Goal: Check status: Check status

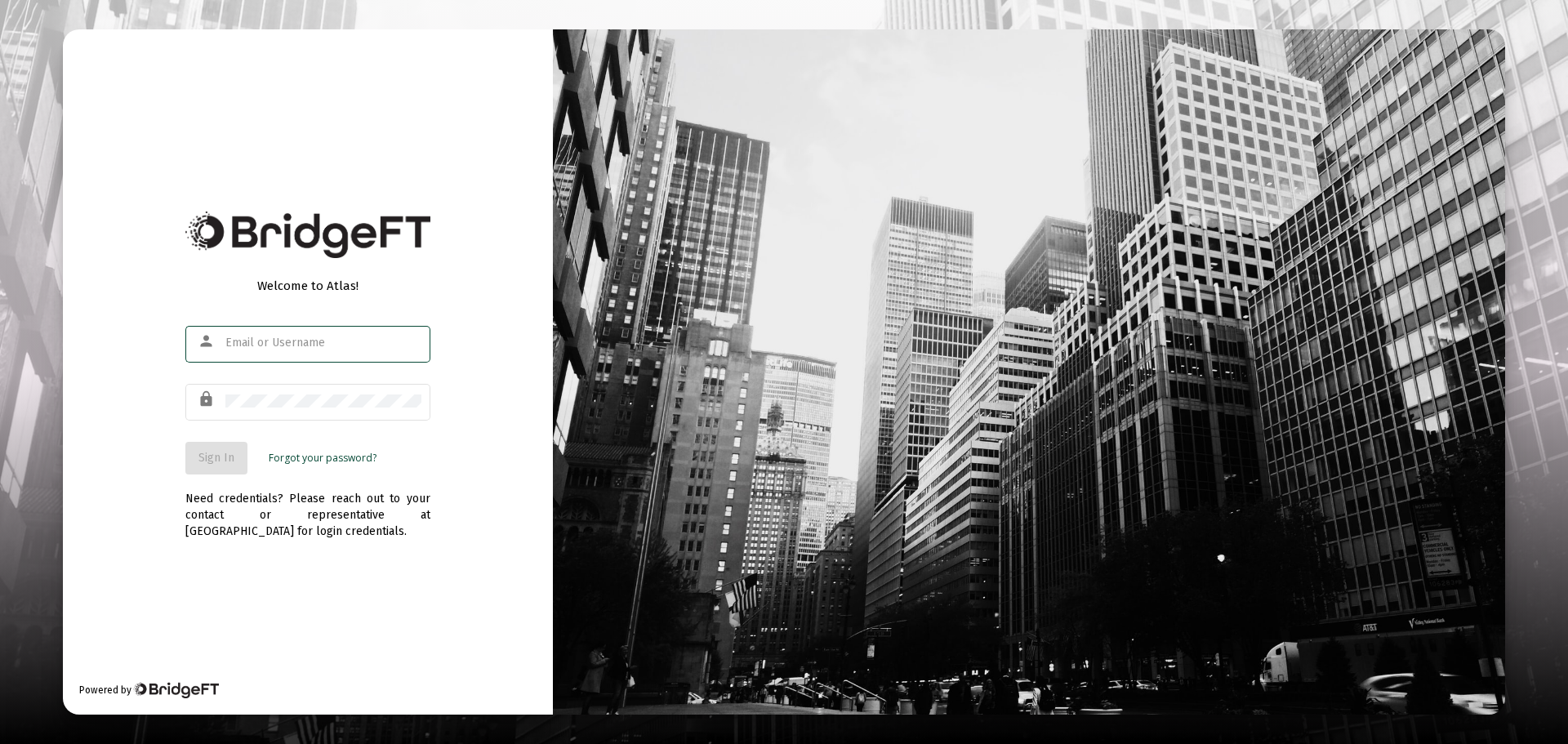
type input "[EMAIL_ADDRESS][DOMAIN_NAME]"
click at [416, 488] on div "Need credentials? Please reach out to your contact or representative at [GEOGRA…" at bounding box center [307, 507] width 245 height 65
click at [223, 442] on button "Sign In" at bounding box center [216, 458] width 62 height 33
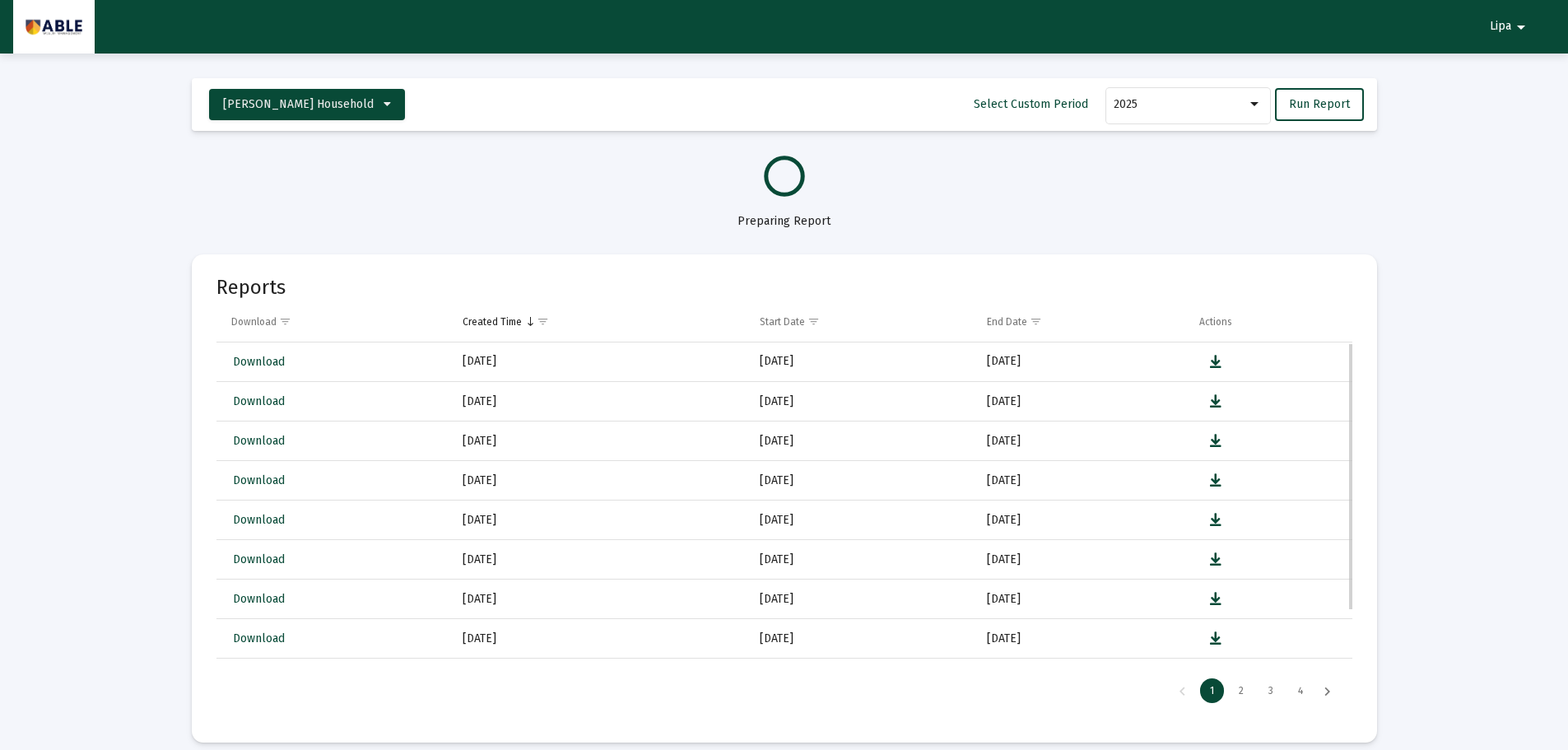
select select "View all"
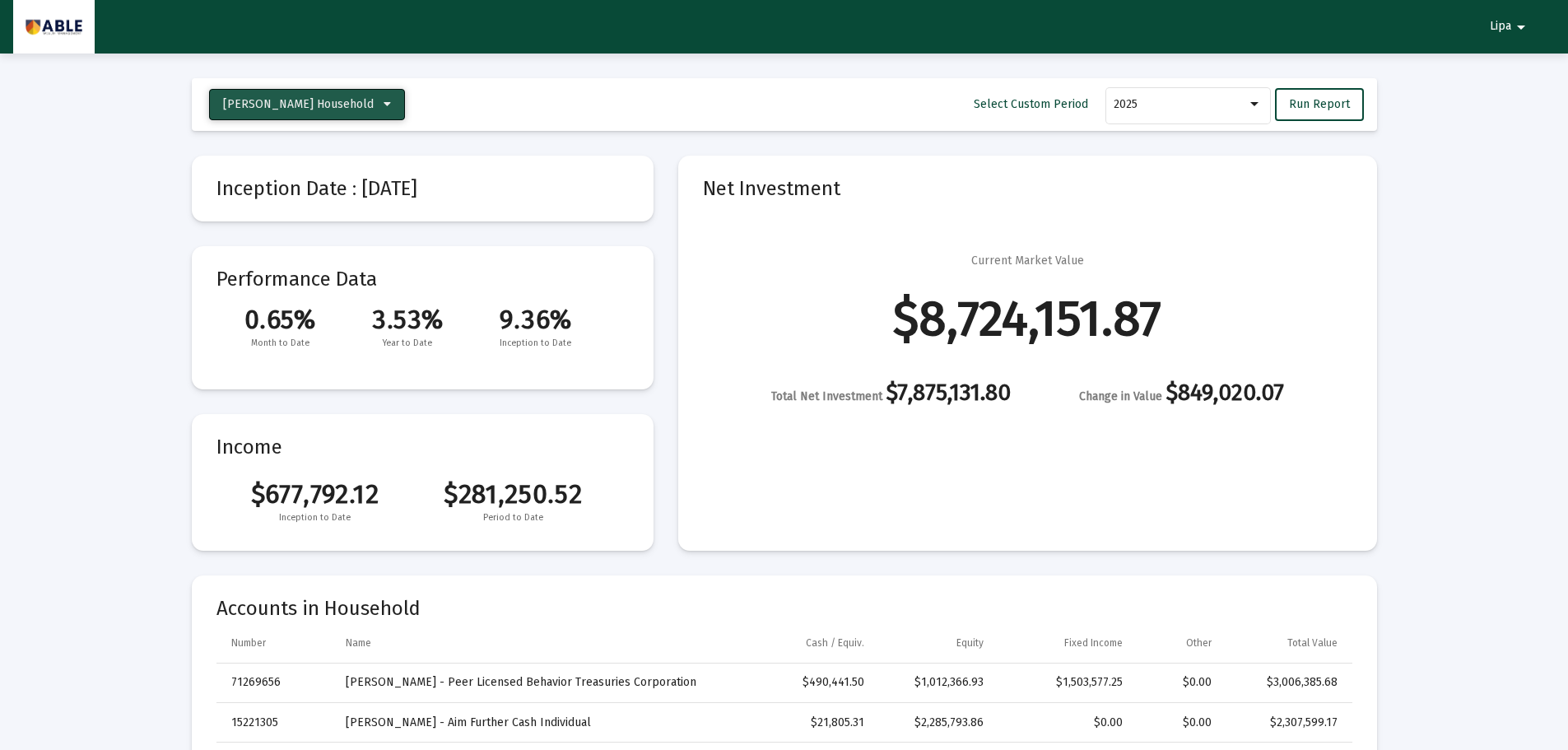
click at [324, 109] on span "[PERSON_NAME] Household" at bounding box center [298, 104] width 151 height 14
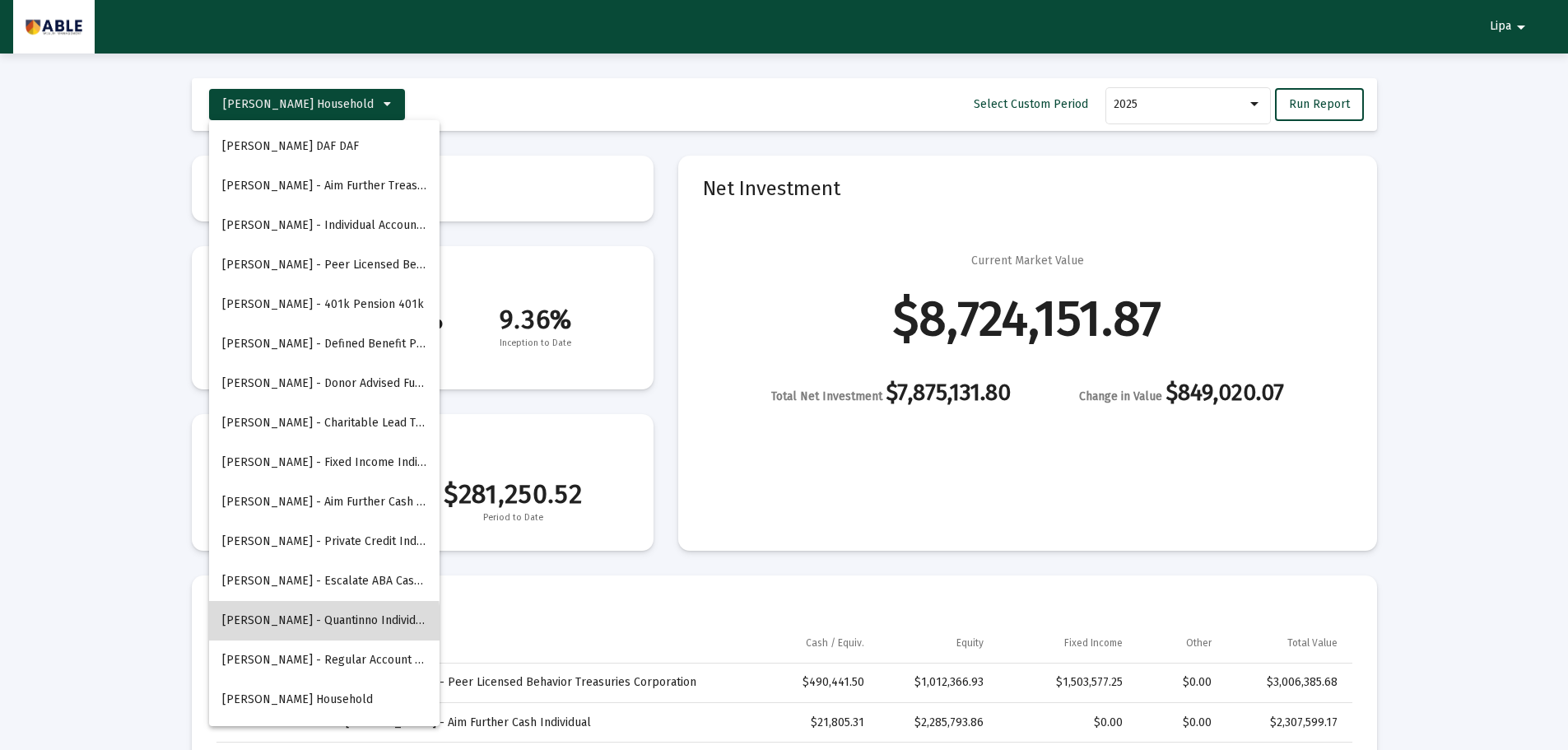
click at [250, 624] on button "[PERSON_NAME] - Quantinno Individual" at bounding box center [324, 620] width 230 height 40
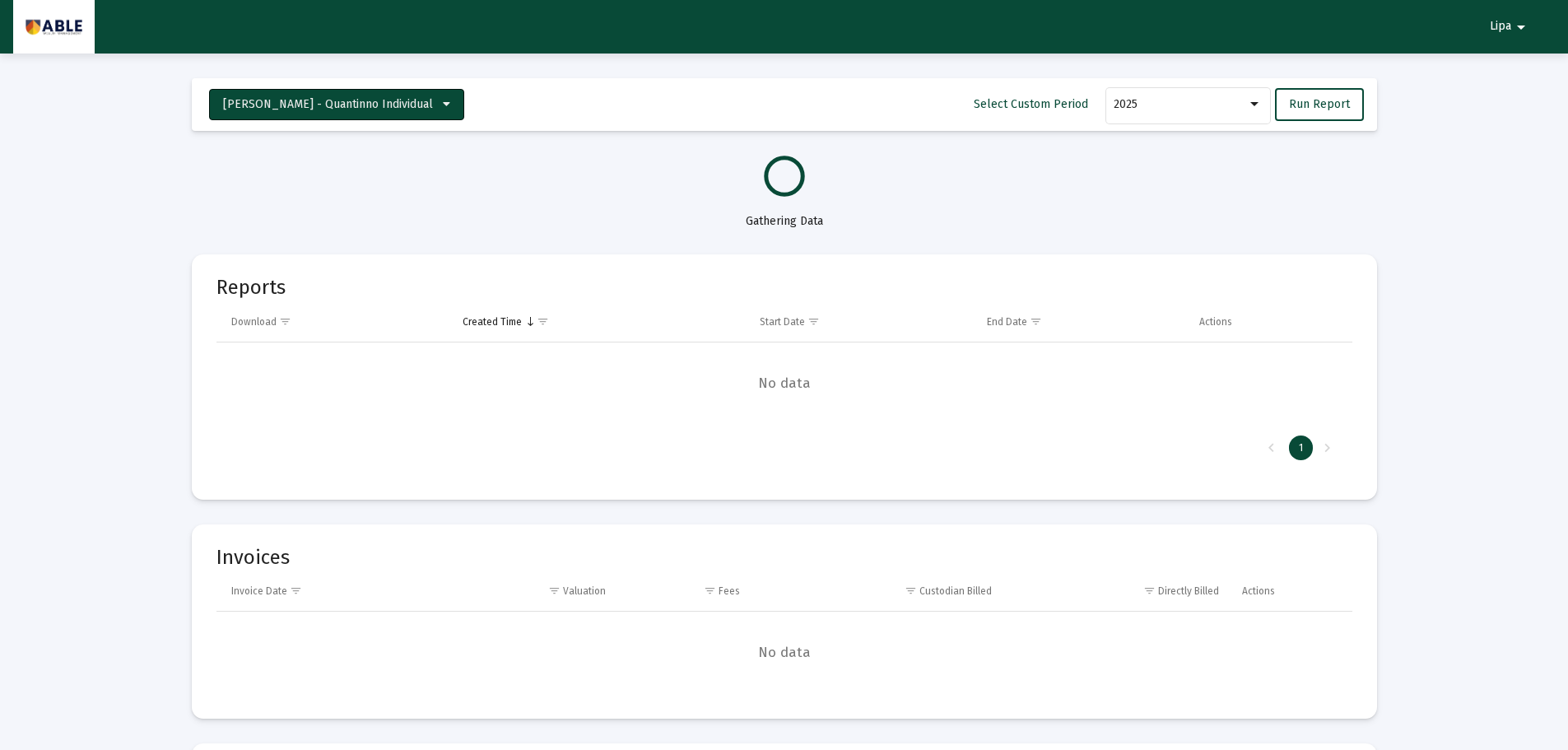
select select "View all"
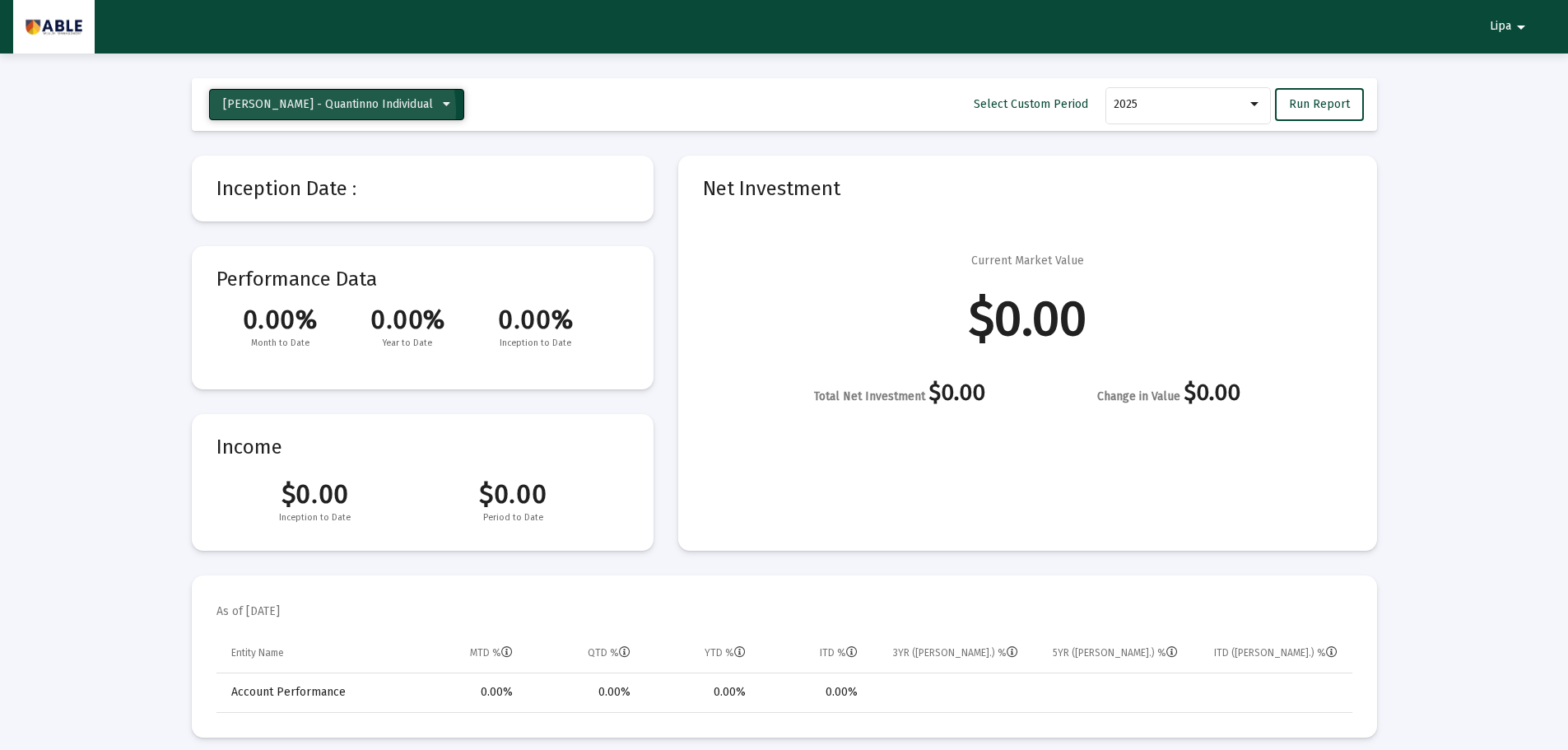
click at [331, 111] on span "[PERSON_NAME] - Quantinno Individual" at bounding box center [327, 104] width 210 height 14
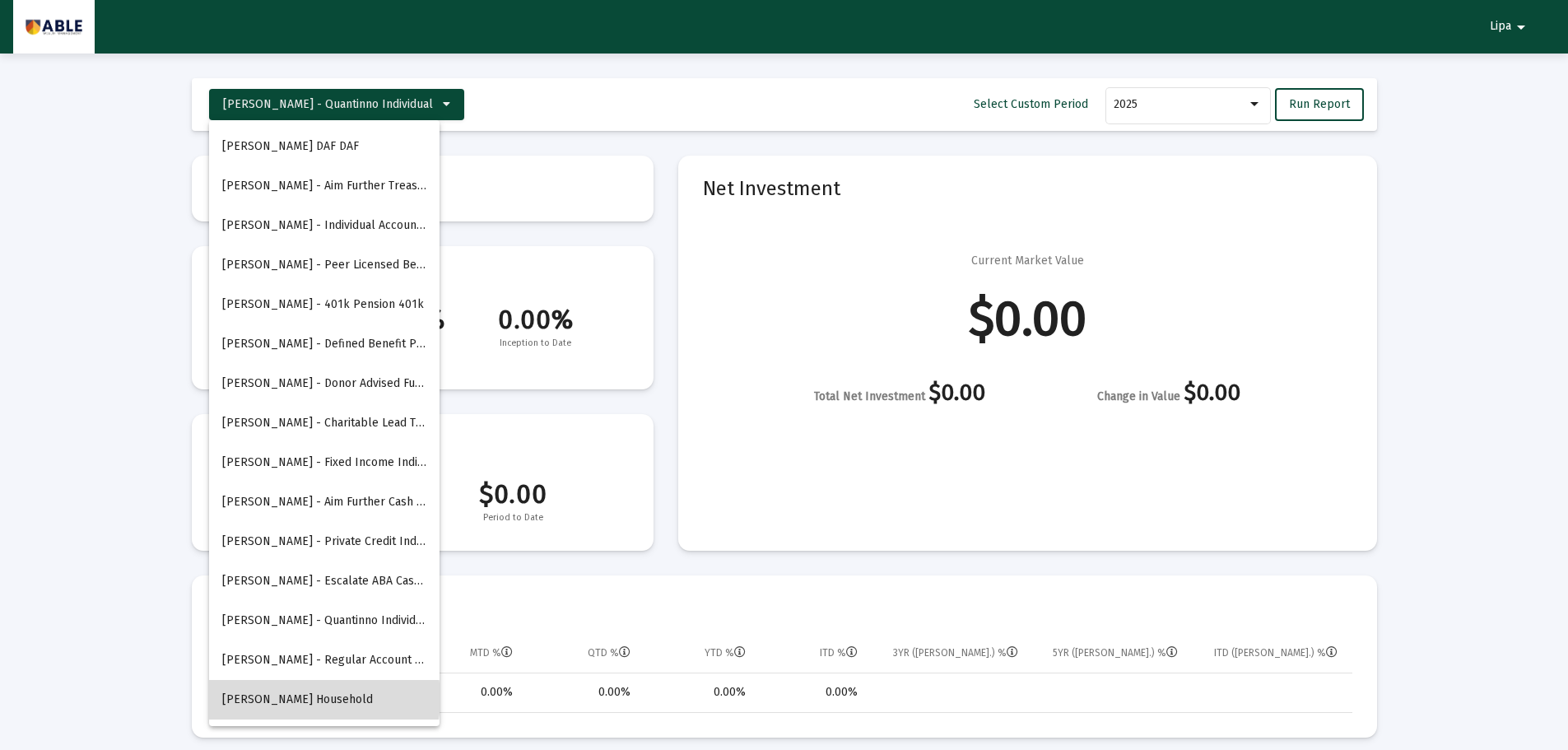
click at [296, 698] on span "[PERSON_NAME] Household" at bounding box center [297, 699] width 151 height 14
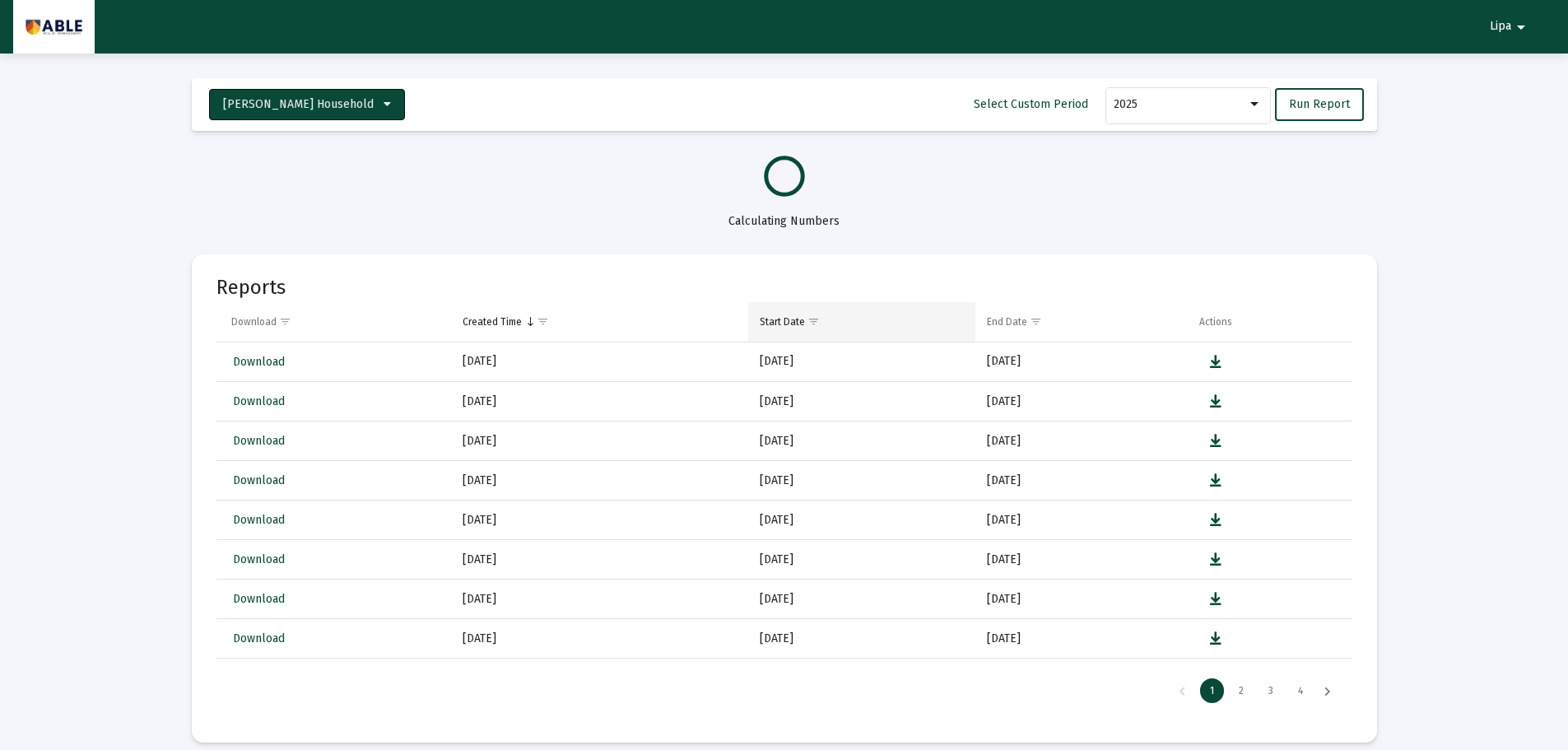
select select "View all"
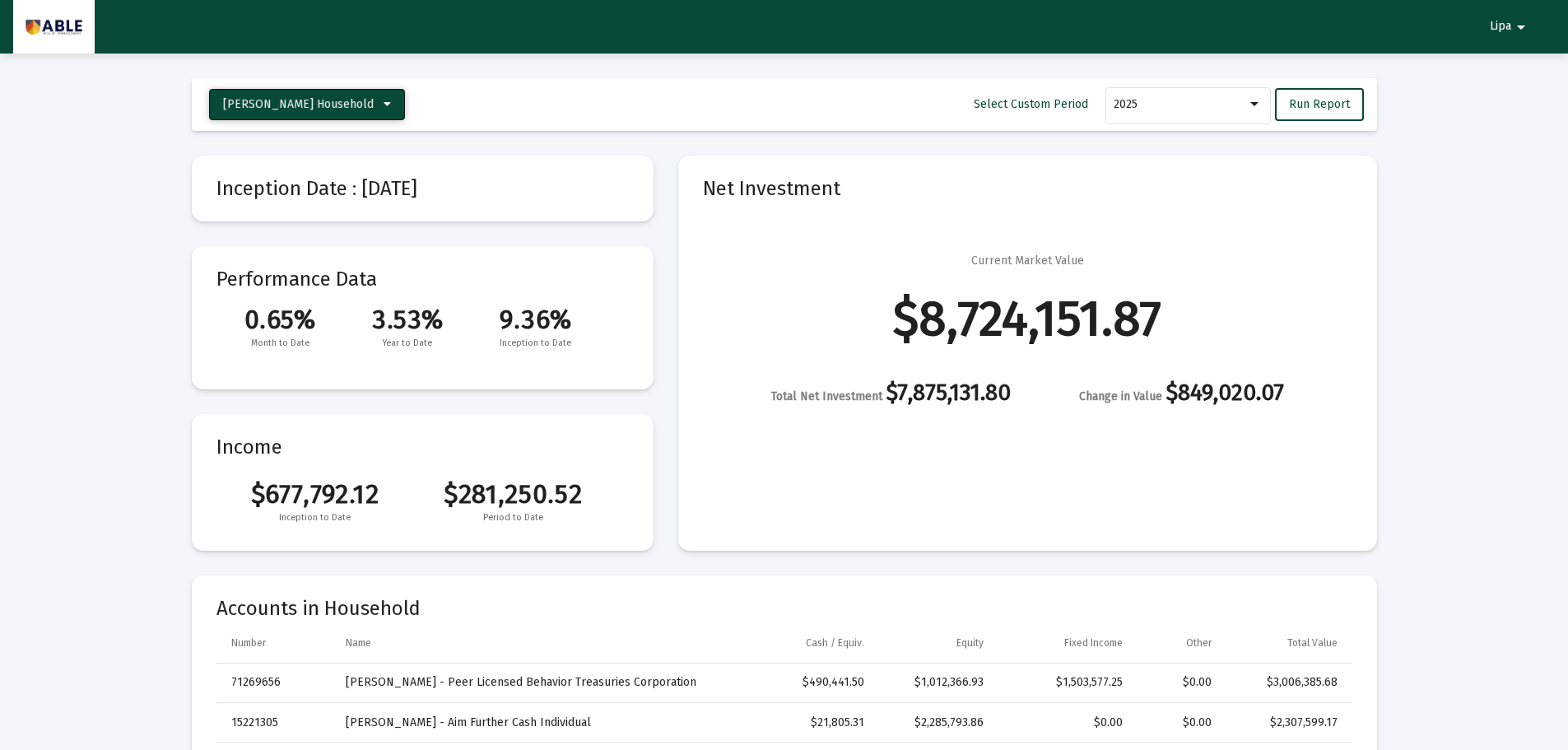
click at [360, 110] on span "[PERSON_NAME] Household" at bounding box center [306, 104] width 168 height 14
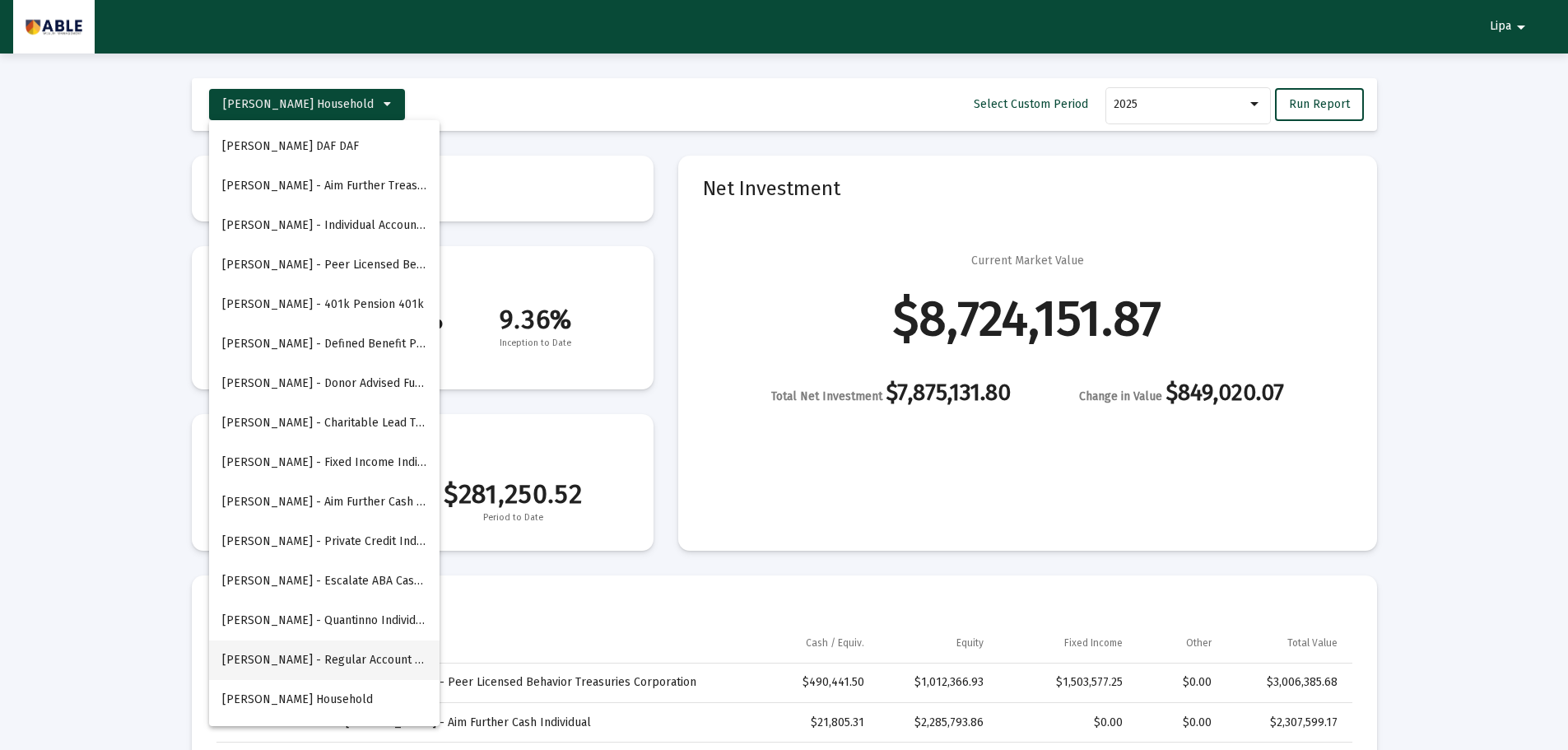
click at [260, 662] on button "[PERSON_NAME] - Regular Account Individual" at bounding box center [324, 660] width 230 height 40
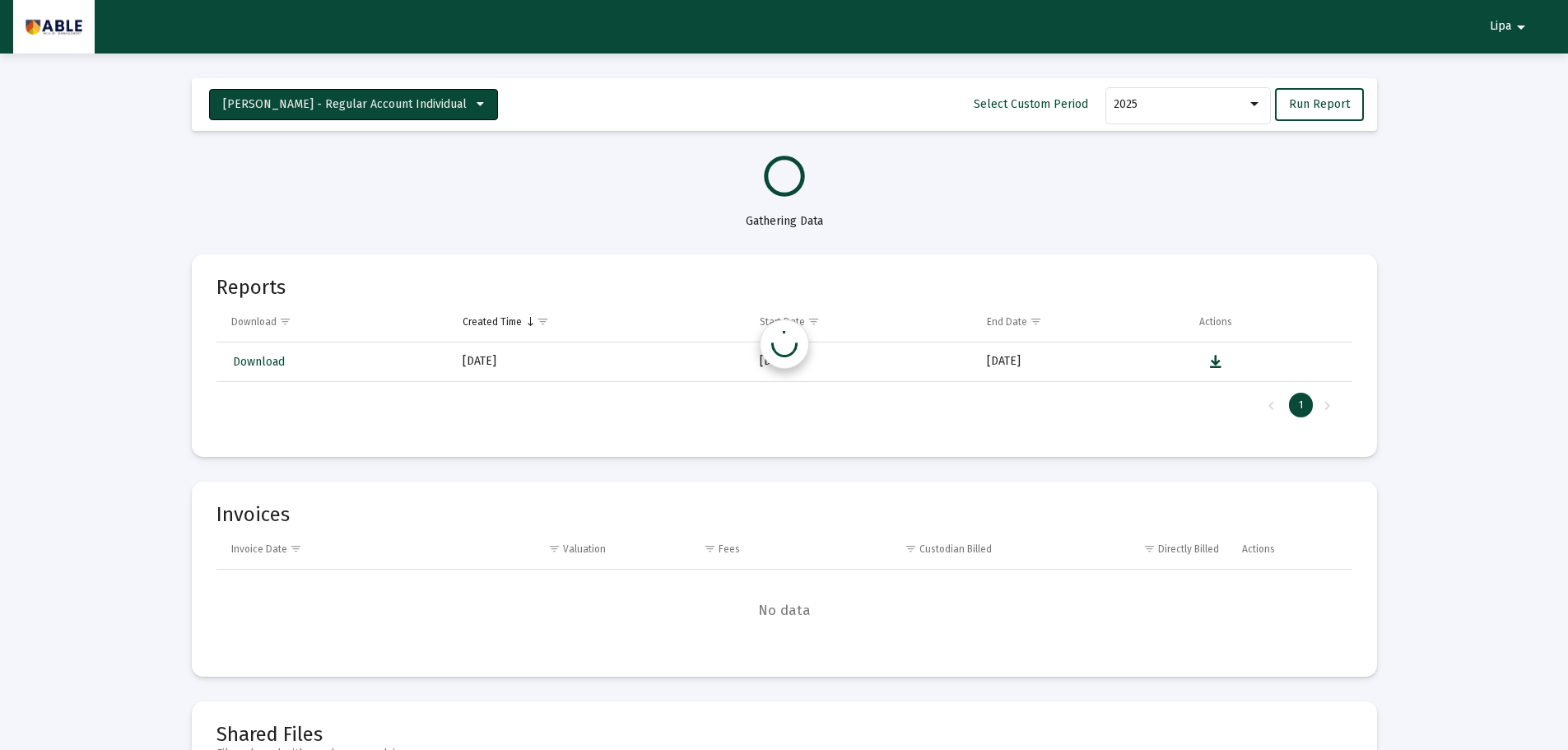
select select "View all"
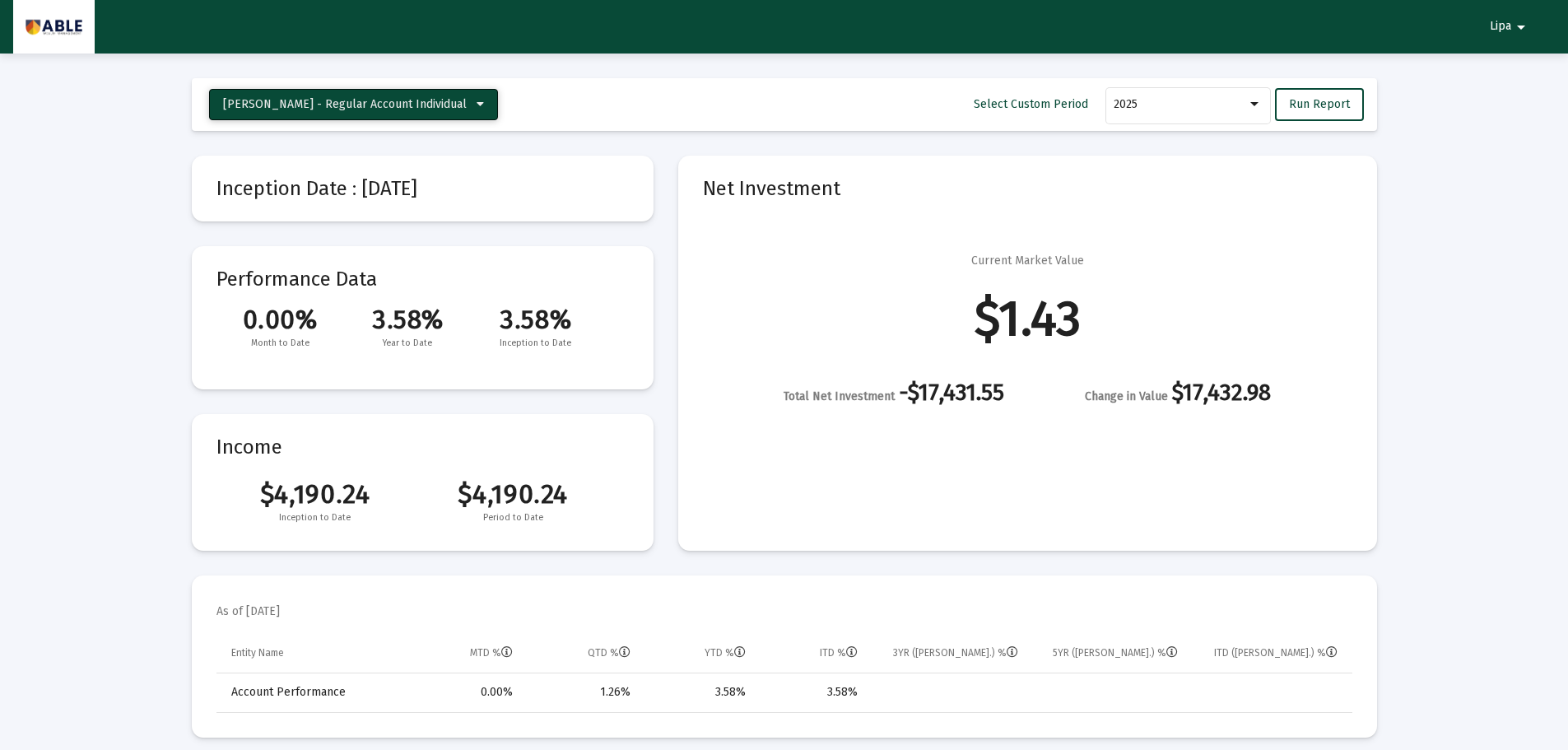
click at [347, 105] on span "[PERSON_NAME] - Regular Account Individual" at bounding box center [344, 104] width 244 height 14
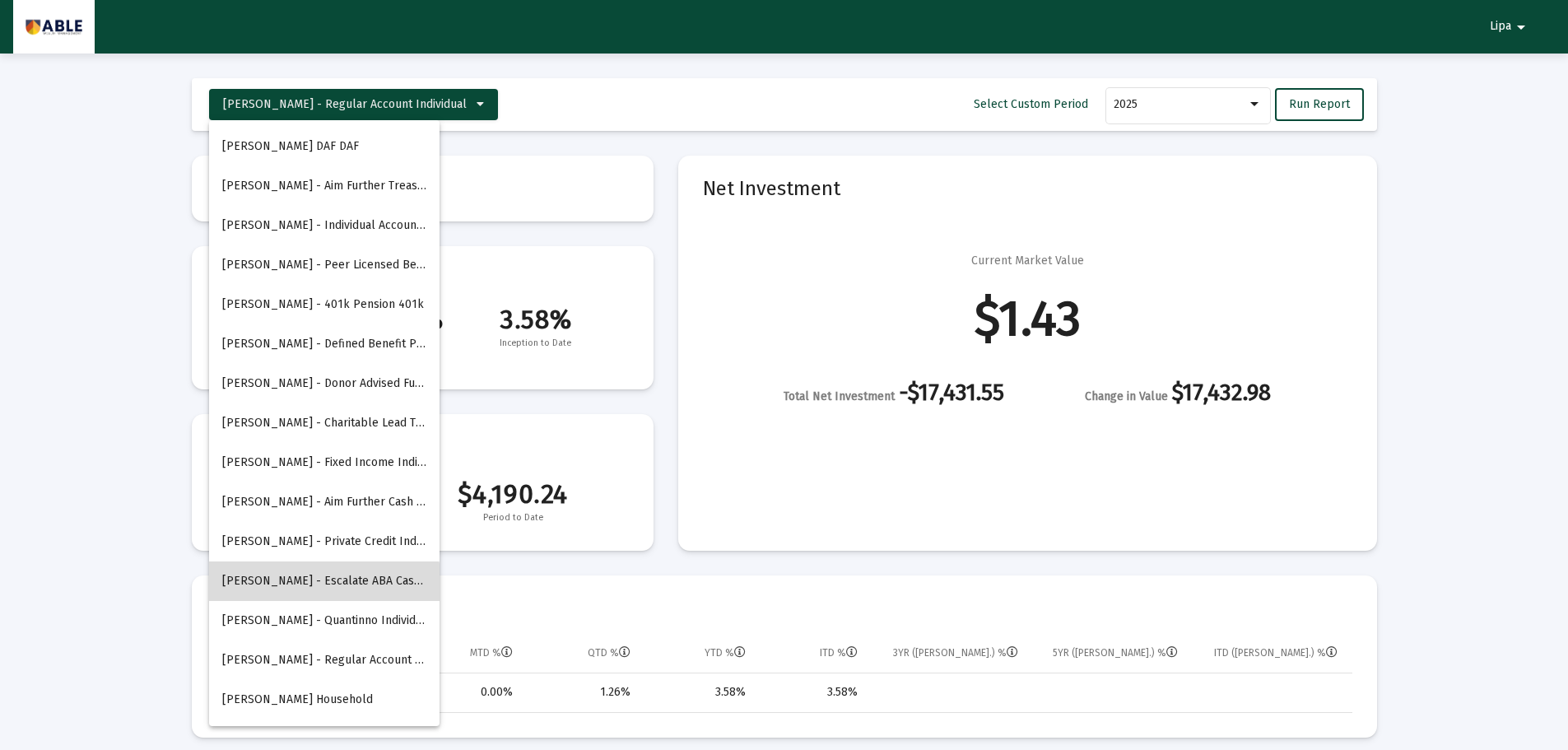
click at [298, 591] on button "[PERSON_NAME] - Escalate ABA Cash Individual" at bounding box center [324, 580] width 230 height 40
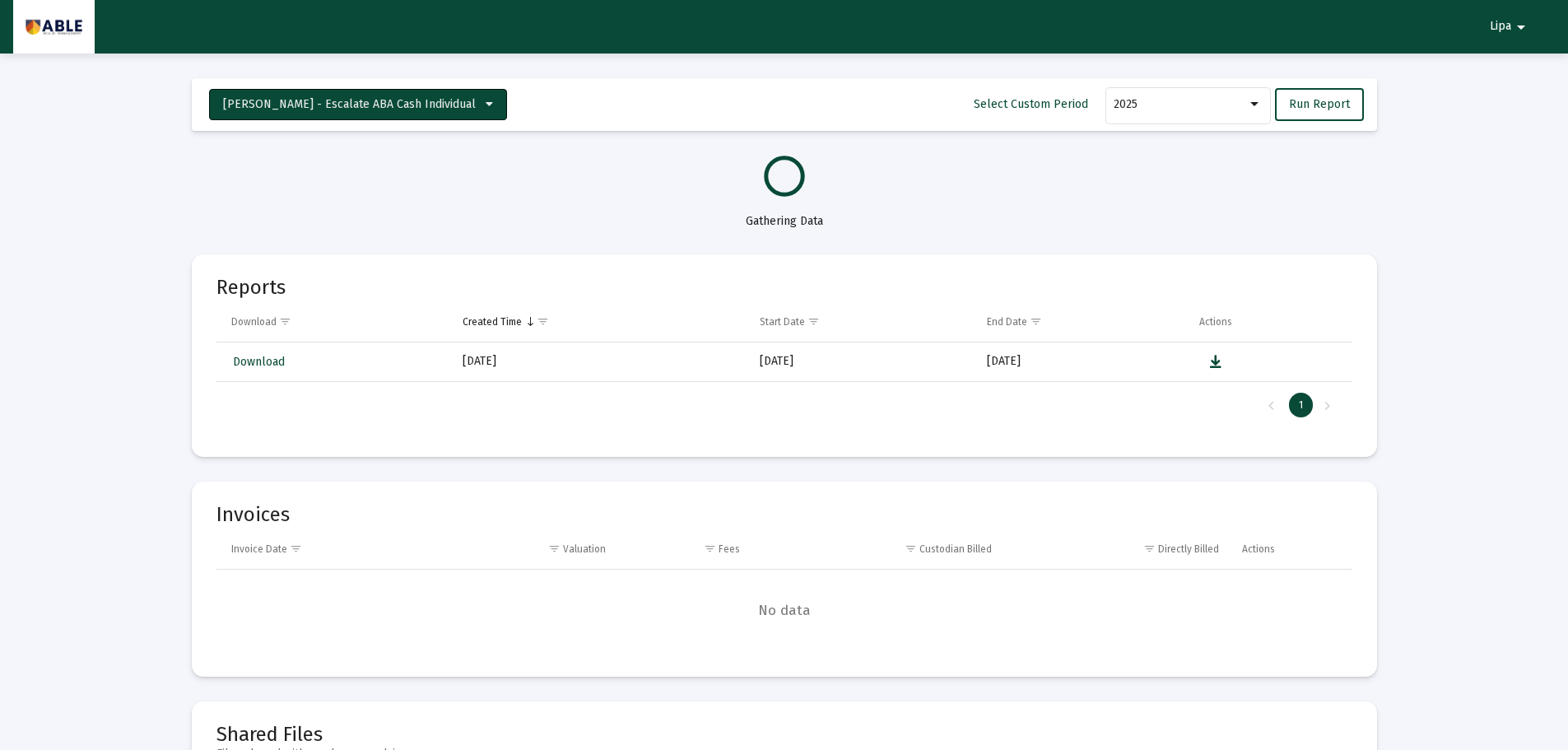
select select "View all"
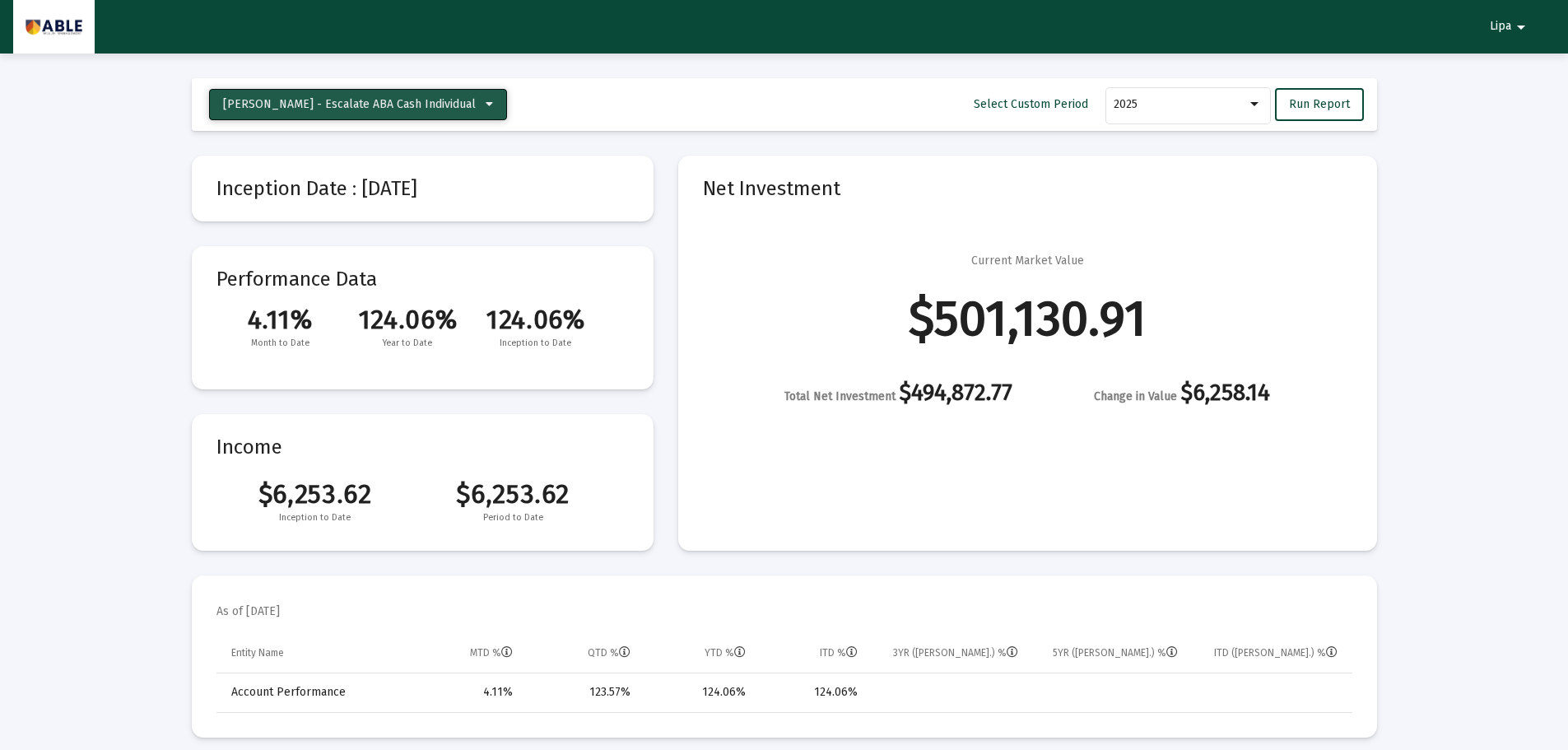
click at [408, 100] on span "[PERSON_NAME] - Escalate ABA Cash Individual" at bounding box center [349, 104] width 253 height 14
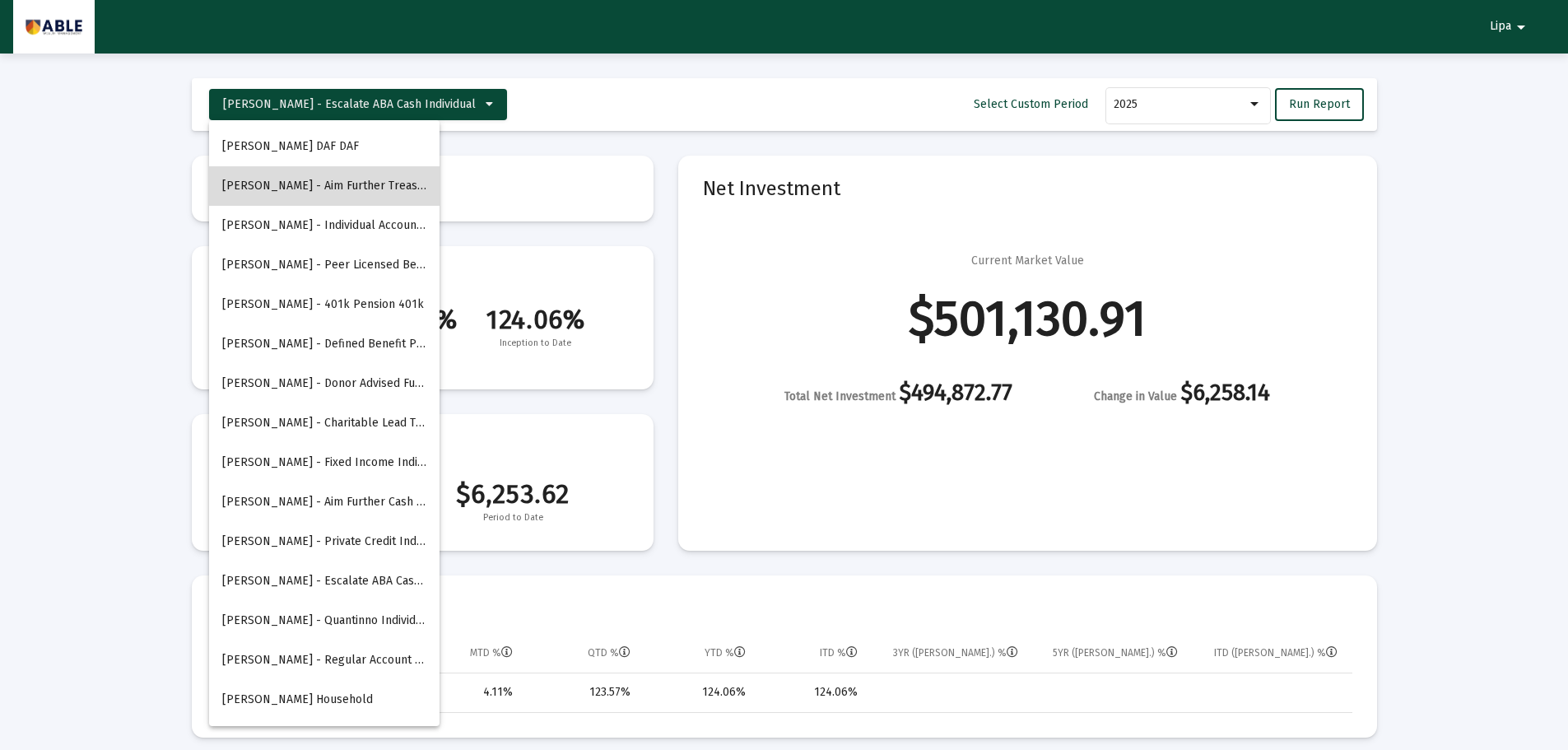
click at [365, 186] on button "[PERSON_NAME] - Aim Further Treasuries Corporation" at bounding box center [324, 186] width 230 height 40
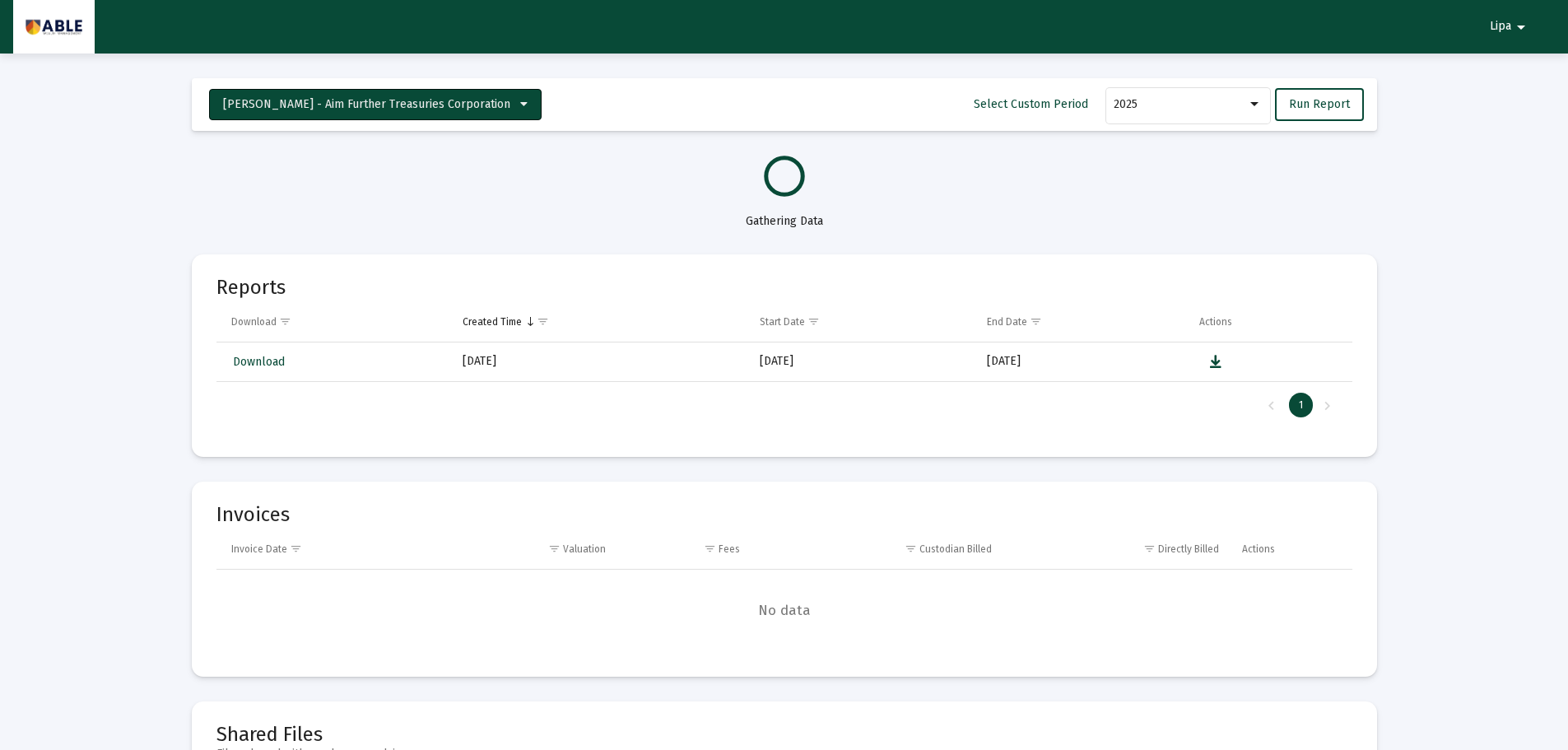
select select "View all"
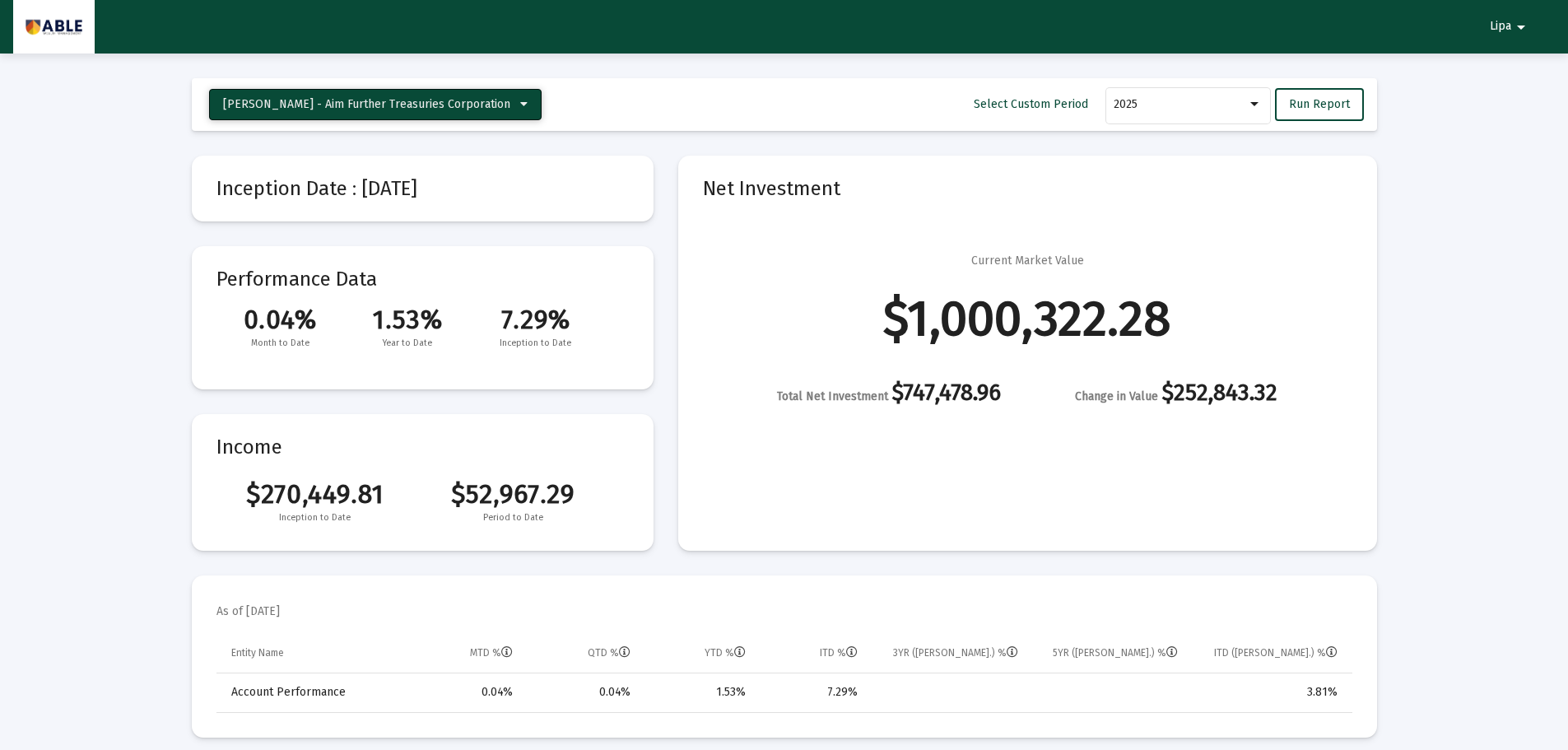
click at [393, 108] on span "[PERSON_NAME] - Aim Further Treasuries Corporation" at bounding box center [366, 104] width 287 height 14
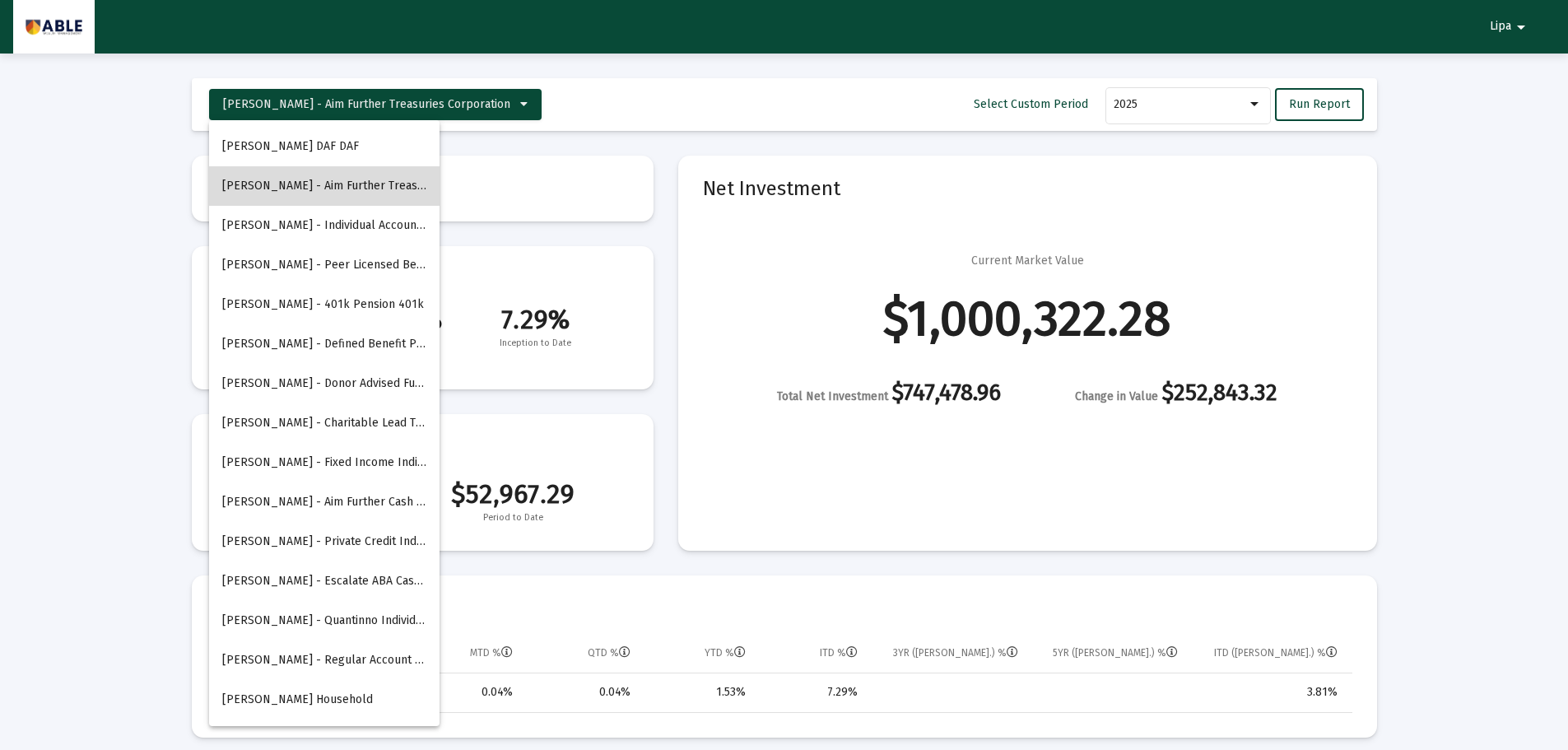
click at [348, 192] on button "[PERSON_NAME] - Aim Further Treasuries Corporation" at bounding box center [324, 186] width 230 height 40
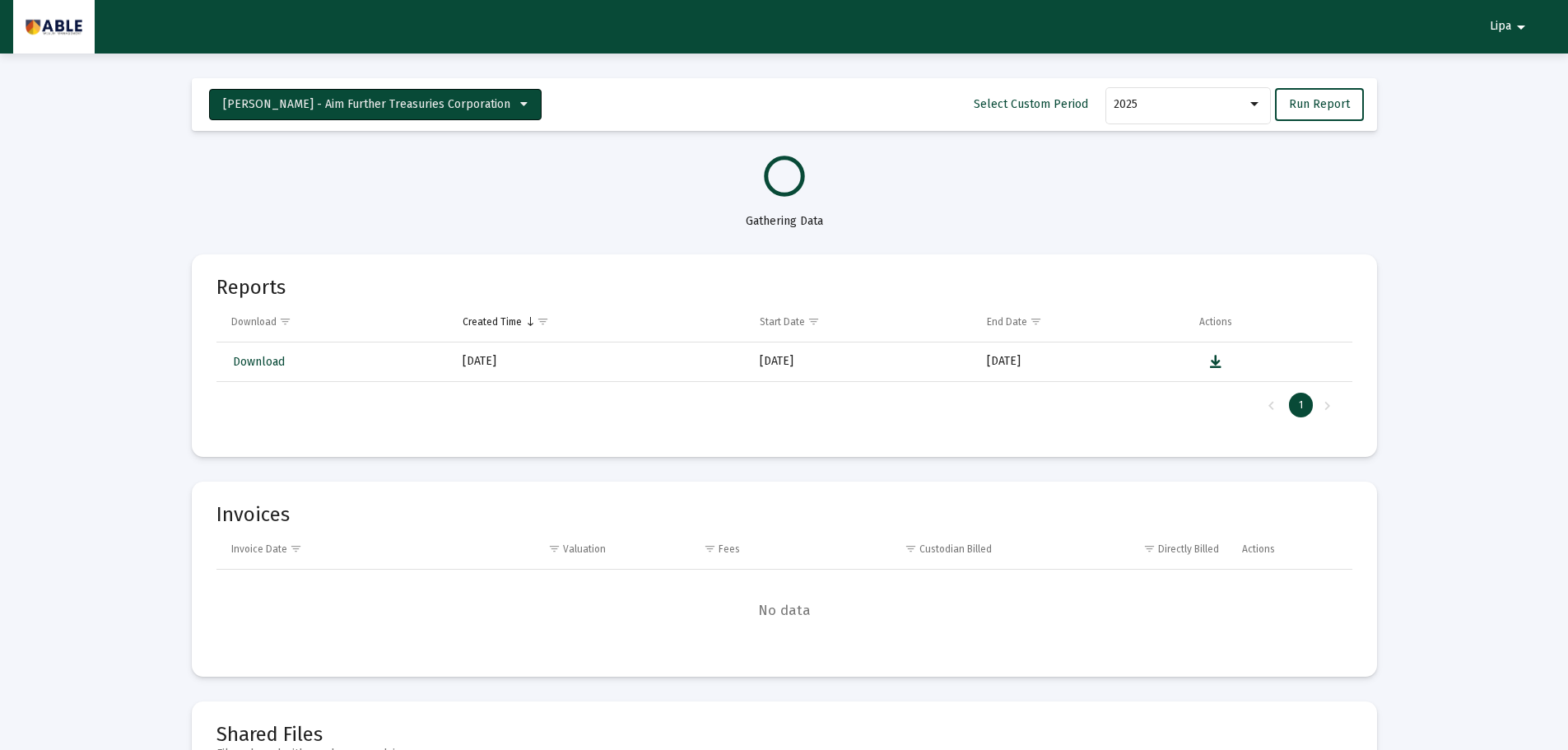
select select "View all"
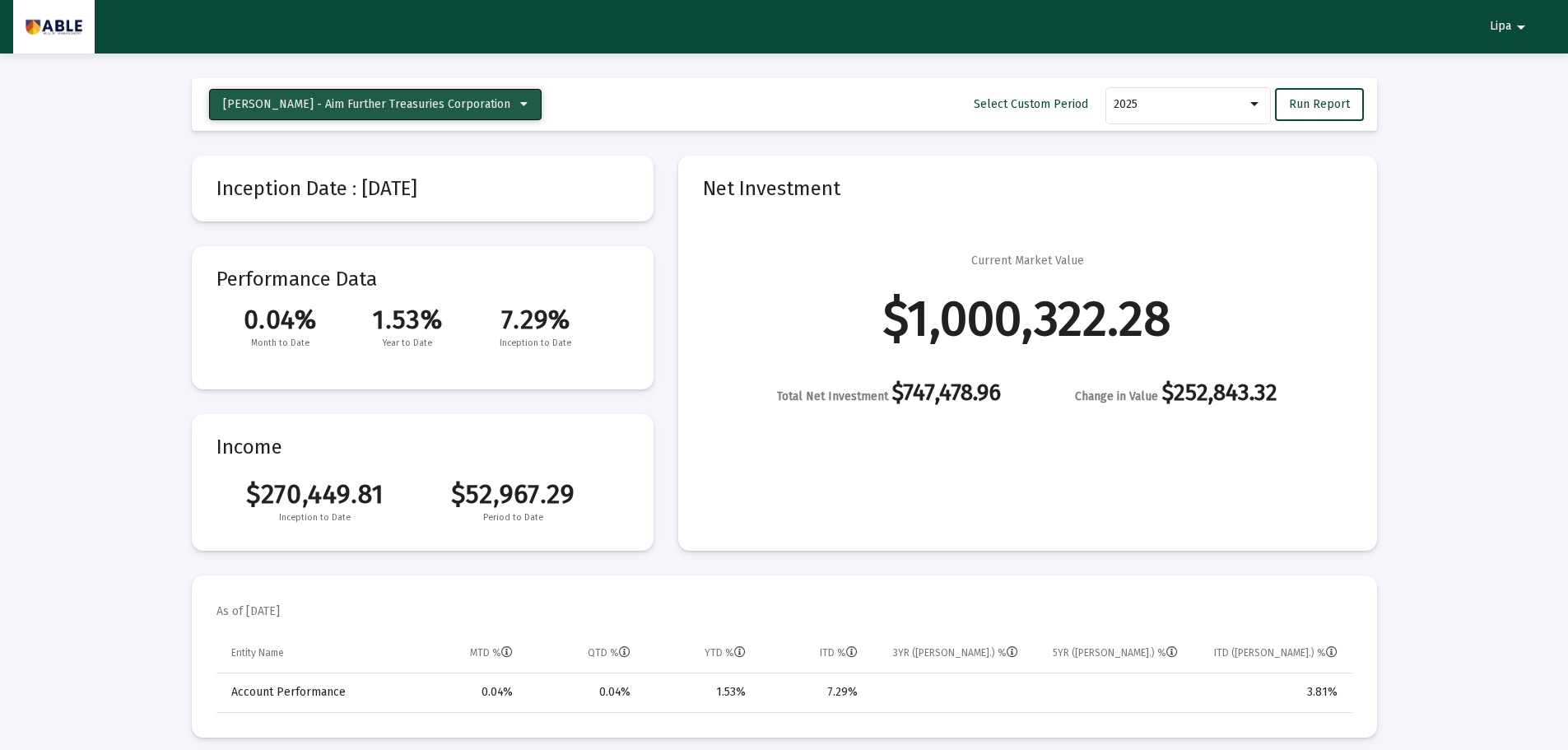
click at [391, 111] on span "[PERSON_NAME] - Aim Further Treasuries Corporation" at bounding box center [366, 104] width 287 height 14
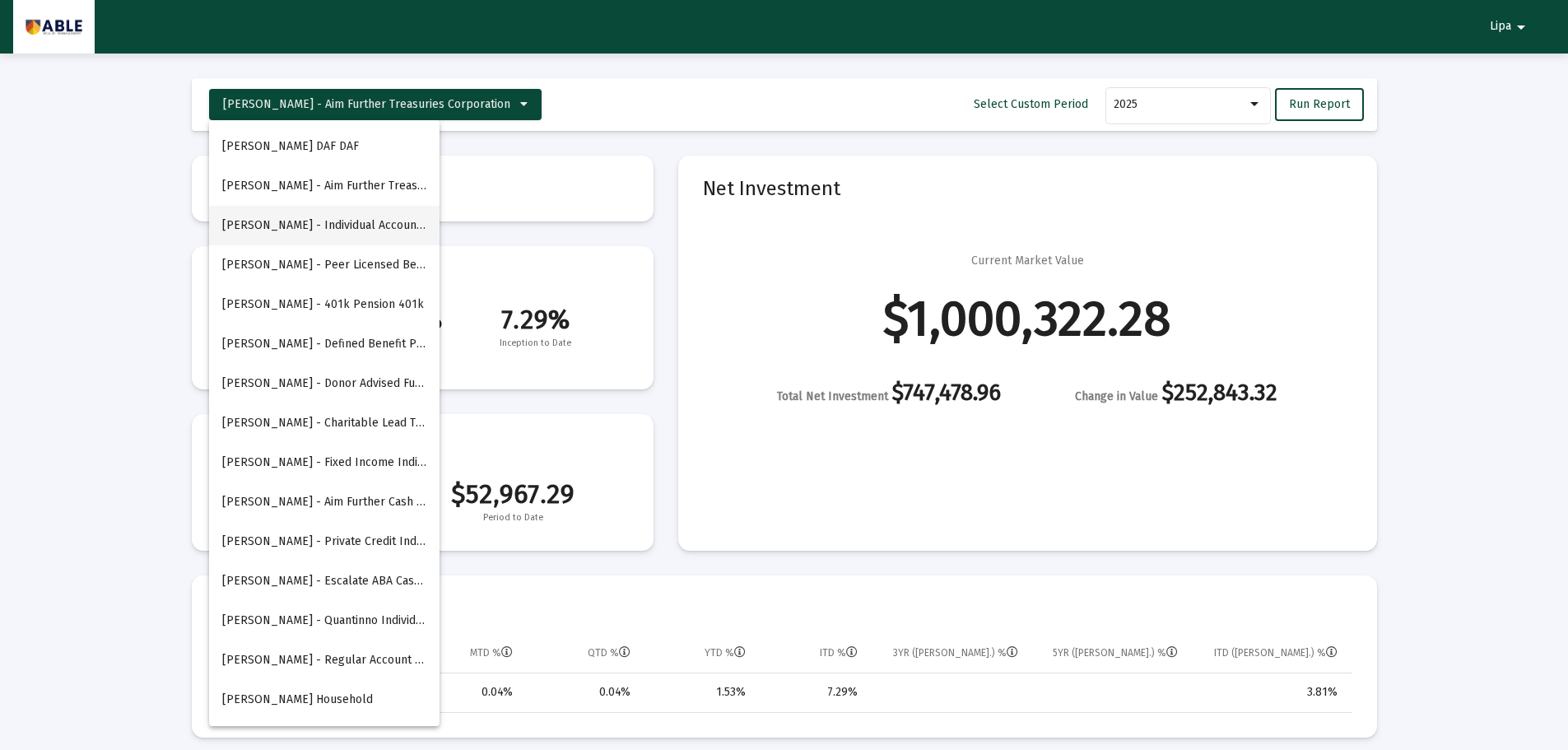
click at [331, 225] on button "[PERSON_NAME] - Individual Account Individual" at bounding box center [324, 225] width 230 height 40
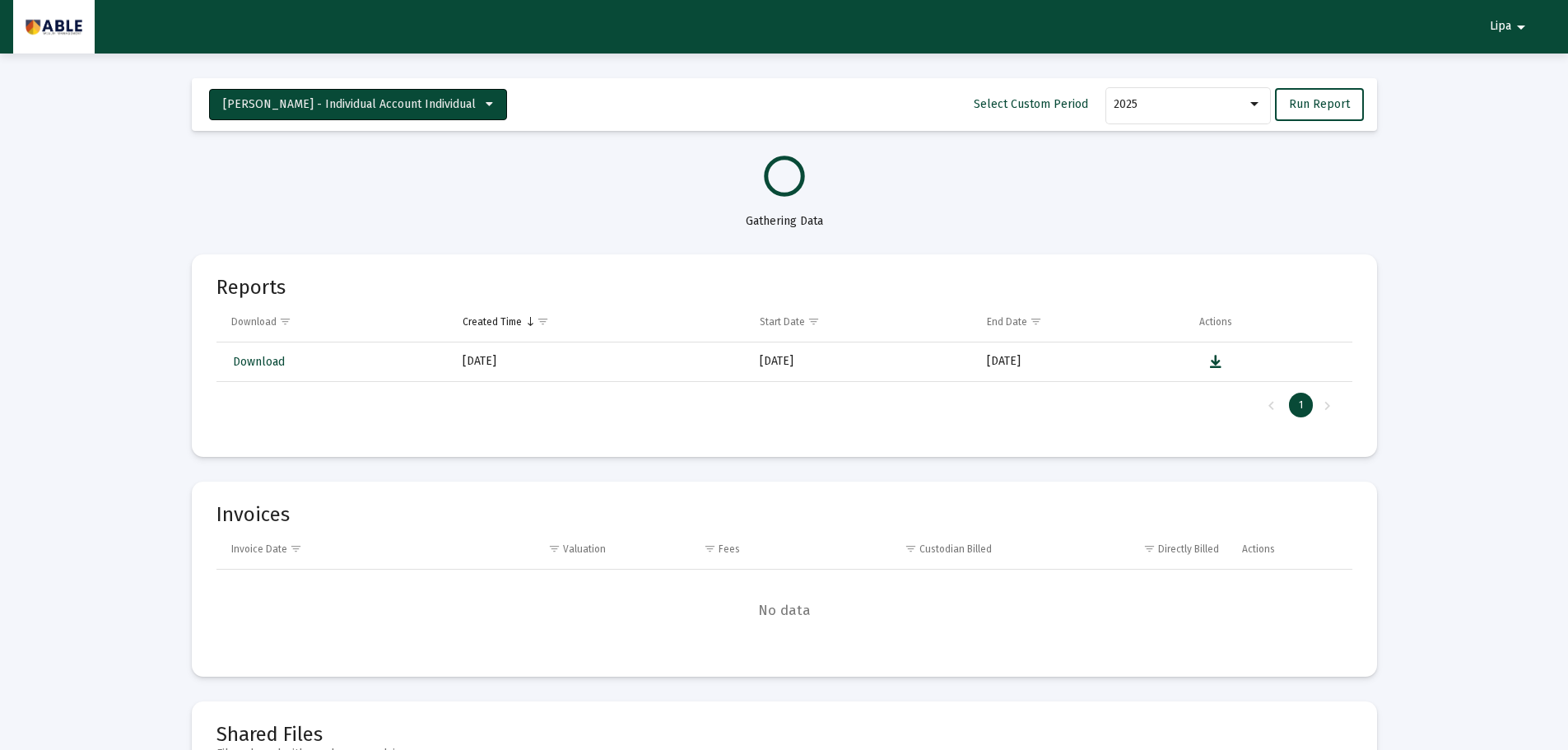
select select "View all"
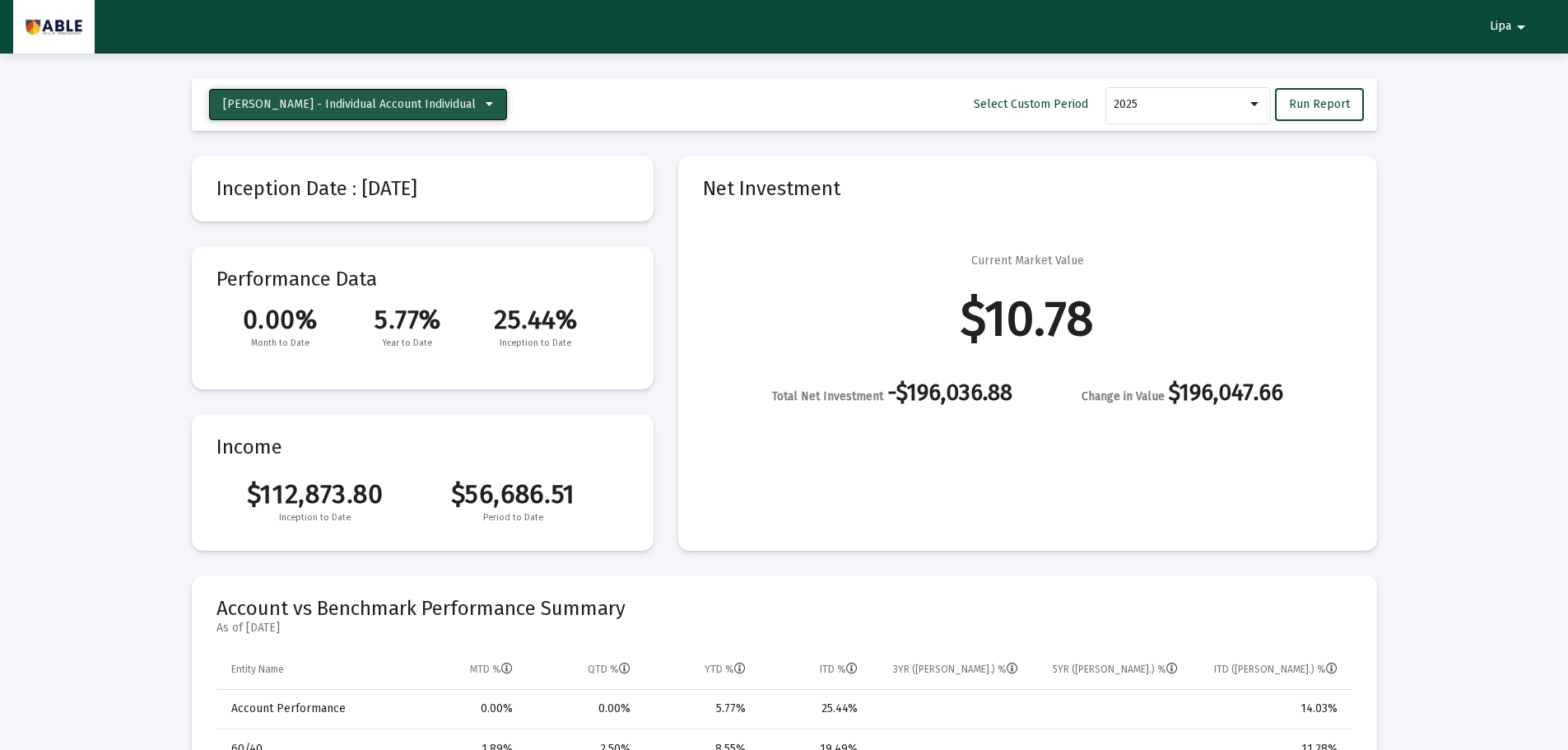
click at [363, 112] on button "[PERSON_NAME] - Individual Account Individual" at bounding box center [358, 104] width 298 height 31
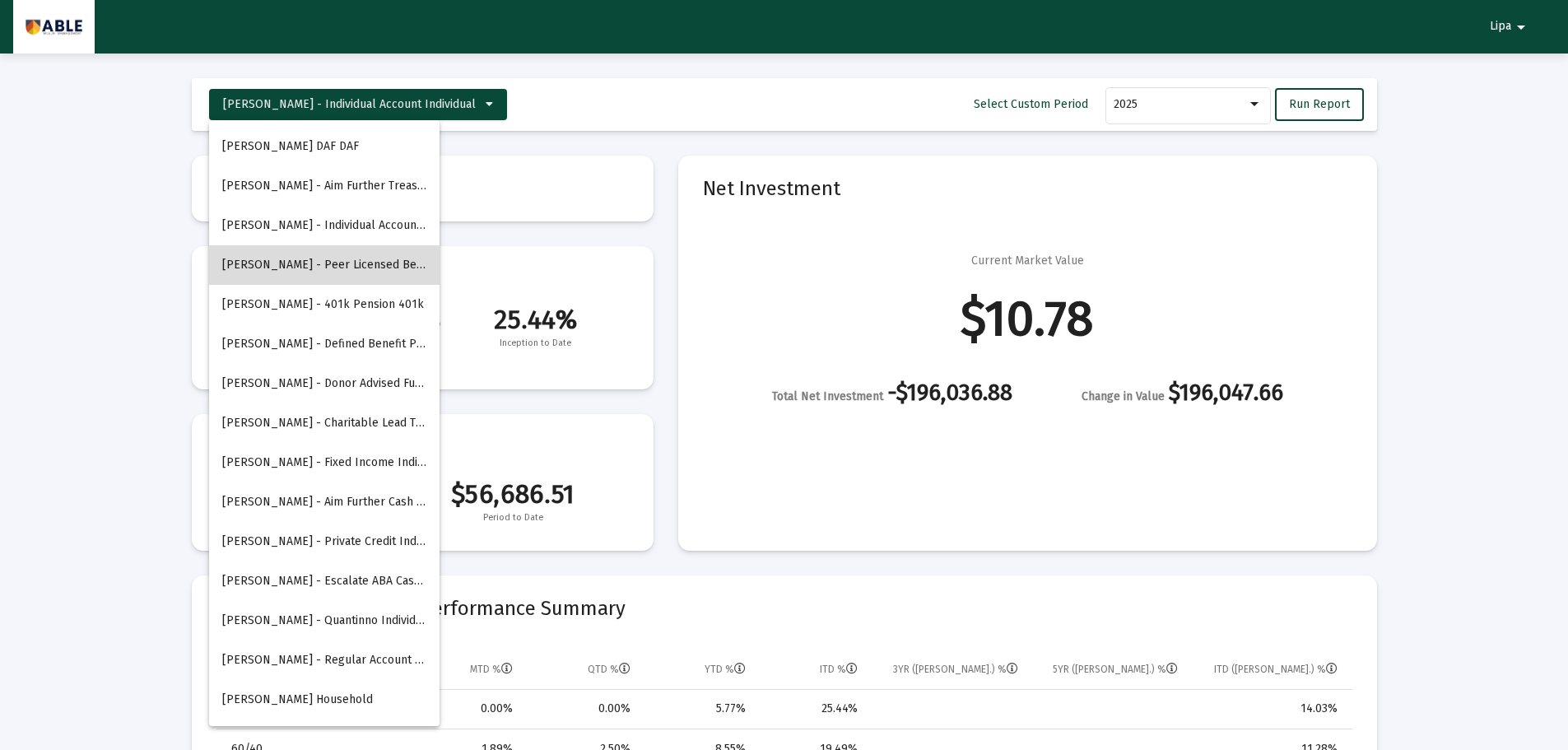
click at [310, 276] on button "[PERSON_NAME] - Peer Licensed Behavior Treasuries Corporation" at bounding box center [324, 265] width 230 height 40
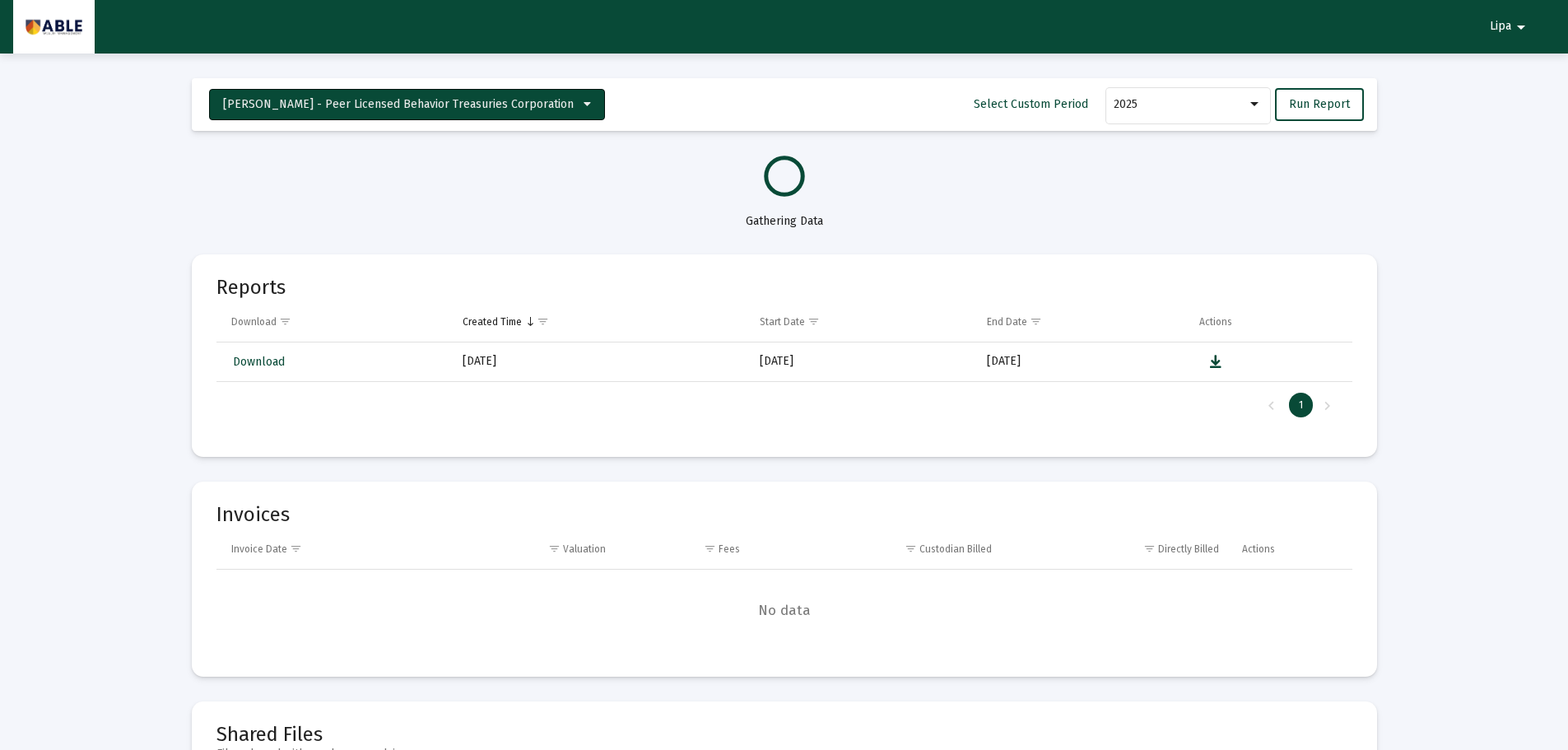
select select "View all"
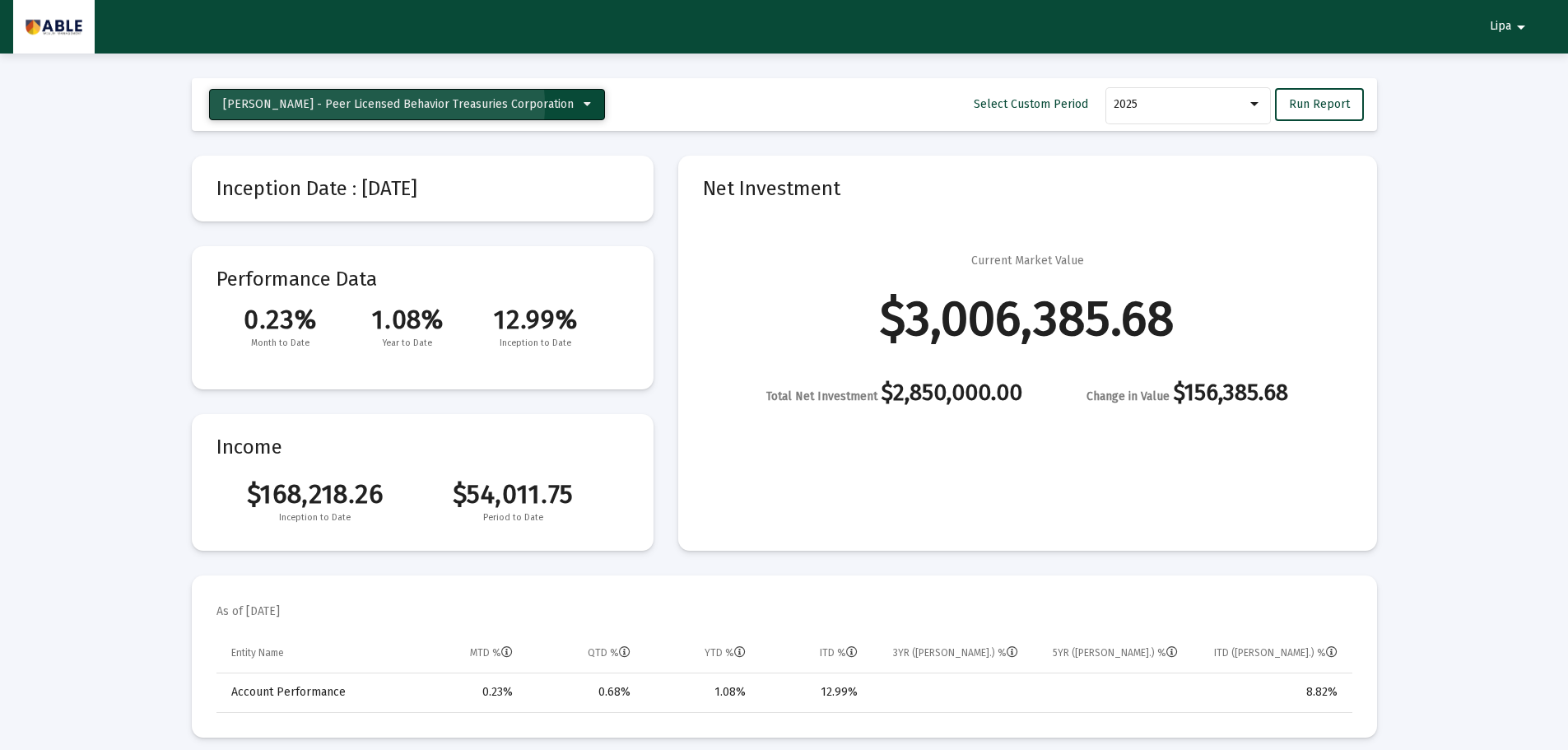
click at [377, 105] on span "[PERSON_NAME] - Peer Licensed Behavior Treasuries Corporation" at bounding box center [398, 104] width 351 height 14
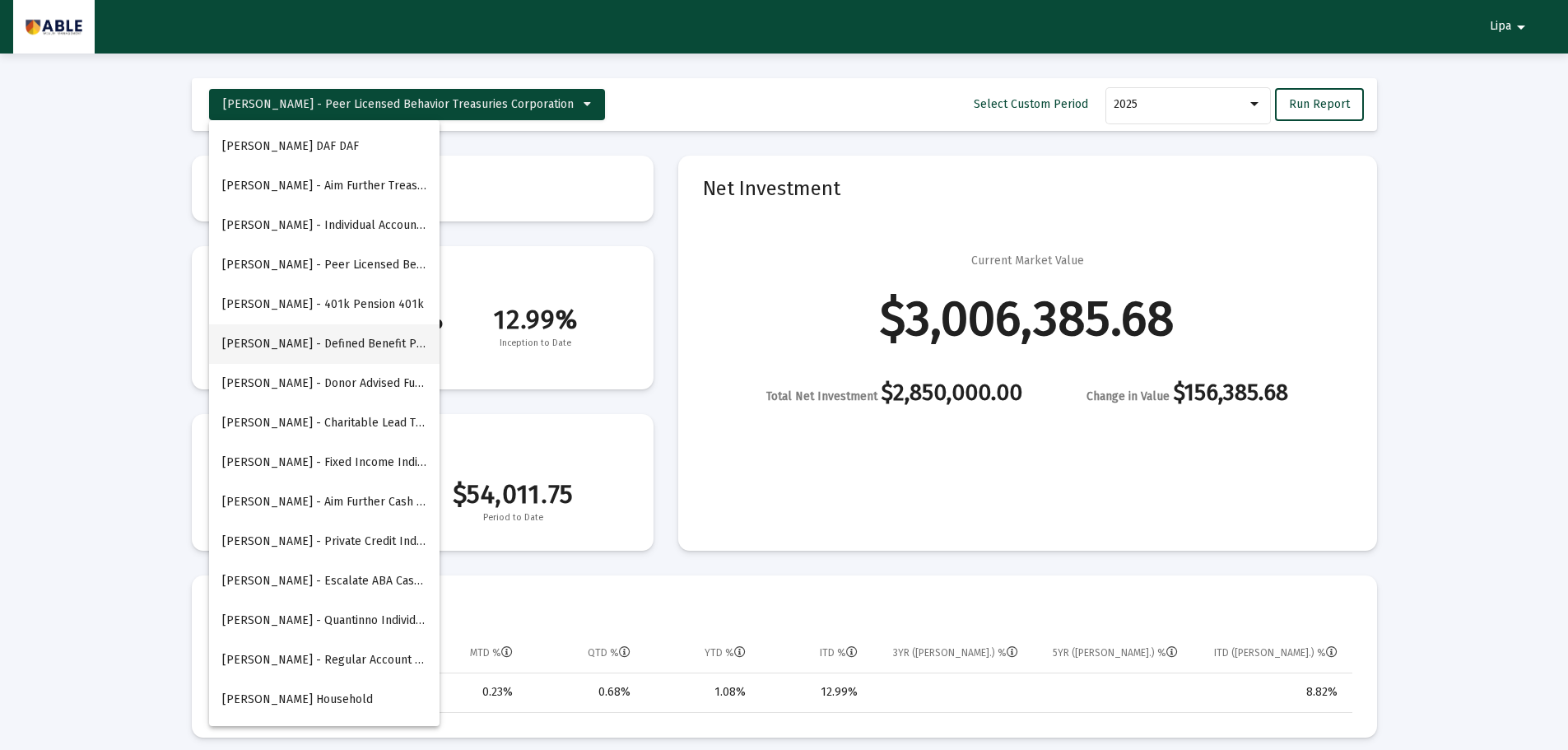
click at [334, 339] on button "[PERSON_NAME] - Defined Benefit Pension Trust" at bounding box center [324, 343] width 230 height 40
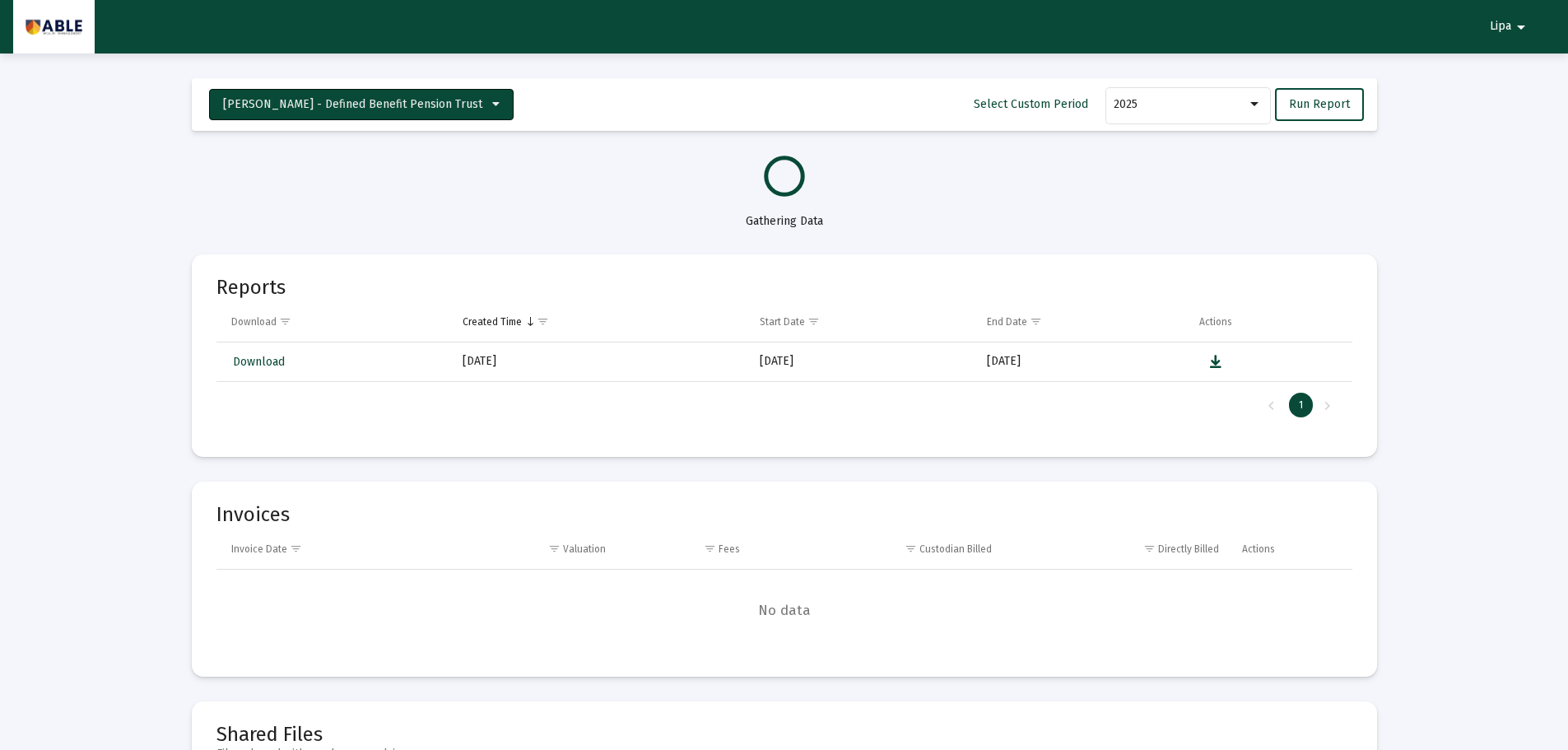
select select "View all"
